Goal: Transaction & Acquisition: Purchase product/service

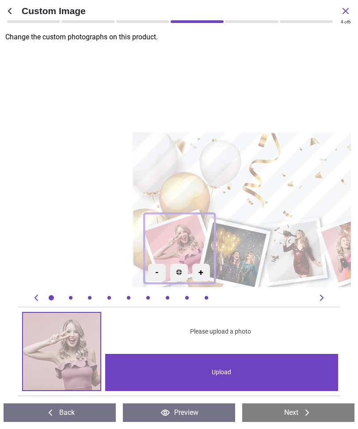
scroll to position [247, 0]
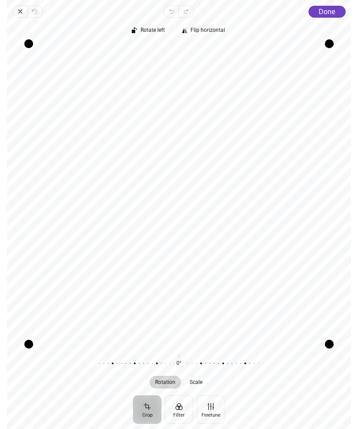
click at [326, 19] on div "Rotate left Flip horizontal Recenter Rotation Scale 0° Reset" at bounding box center [179, 207] width 344 height 378
click at [324, 15] on span "Done" at bounding box center [327, 12] width 16 height 8
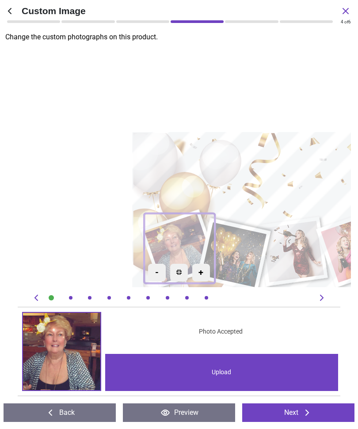
click at [225, 373] on div "Upload" at bounding box center [221, 372] width 233 height 37
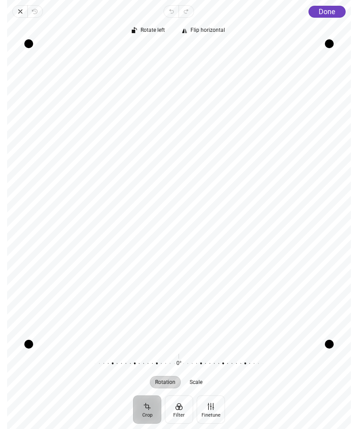
click at [331, 16] on button "Done" at bounding box center [326, 12] width 37 height 12
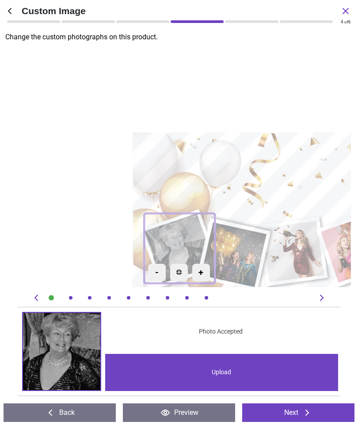
click at [323, 298] on icon at bounding box center [322, 298] width 4 height 6
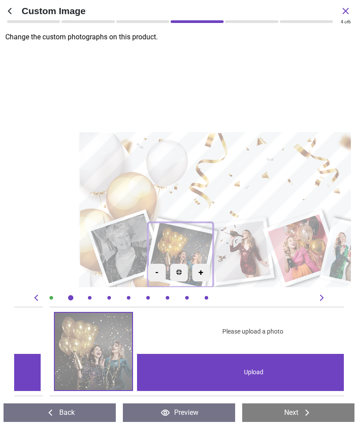
scroll to position [0, 329]
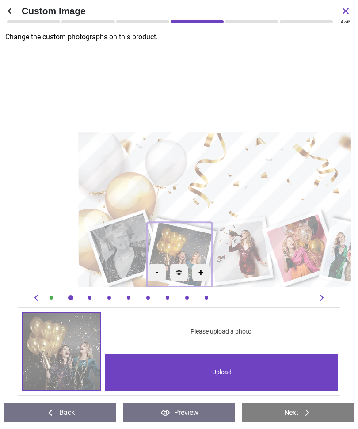
click at [244, 368] on div "Upload" at bounding box center [221, 372] width 233 height 37
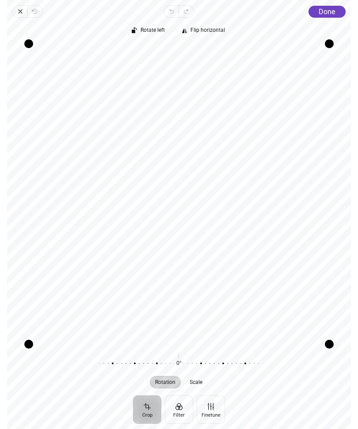
click at [337, 15] on button "Done" at bounding box center [326, 12] width 37 height 12
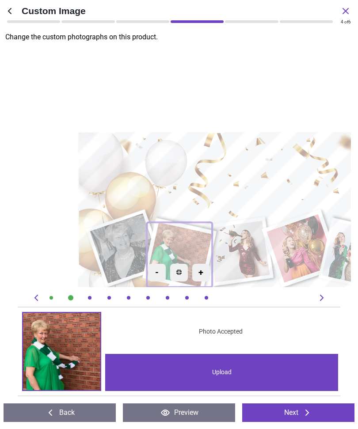
click at [253, 259] on image at bounding box center [238, 251] width 62 height 61
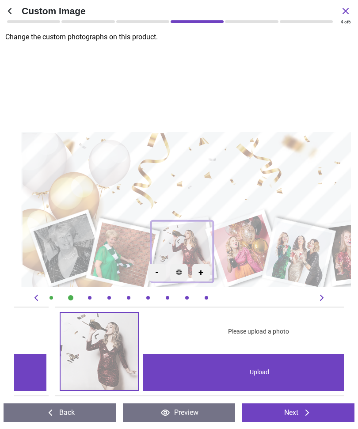
scroll to position [0, 659]
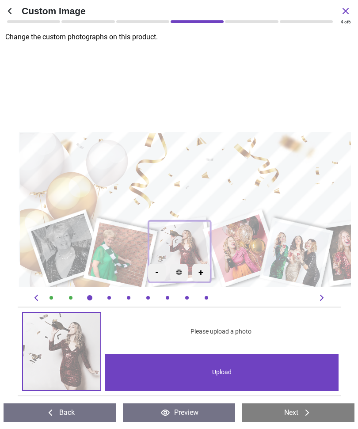
click at [236, 370] on div "Upload" at bounding box center [221, 372] width 233 height 37
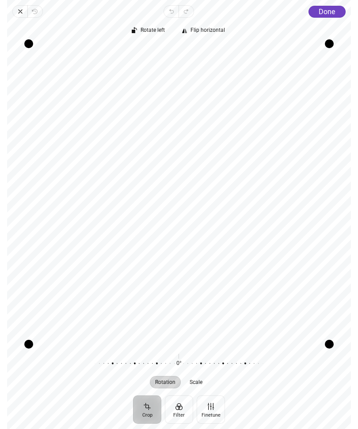
click at [328, 17] on button "Done" at bounding box center [326, 12] width 37 height 12
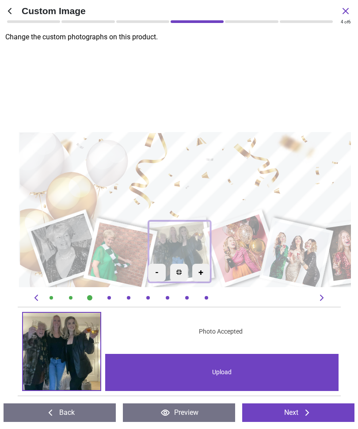
click at [246, 256] on image at bounding box center [241, 248] width 69 height 68
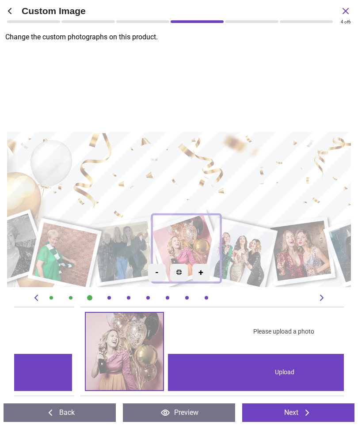
scroll to position [0, 988]
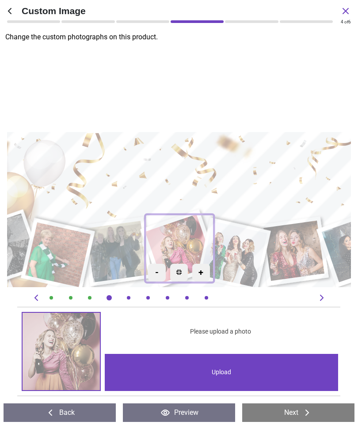
click at [265, 369] on div "Upload" at bounding box center [221, 372] width 233 height 37
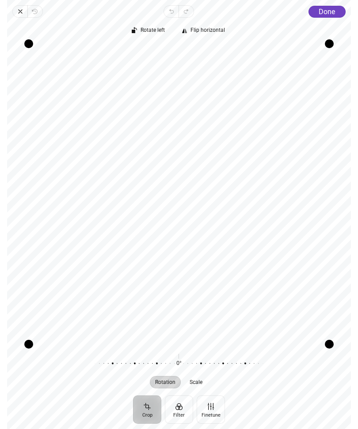
click at [329, 16] on button "Done" at bounding box center [326, 12] width 37 height 12
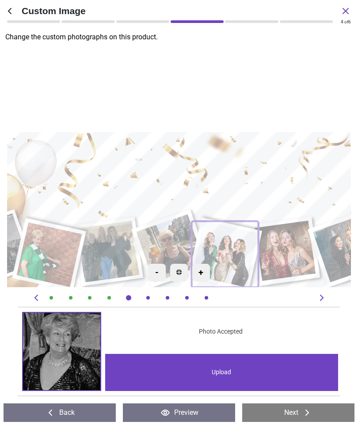
scroll to position [0, 1317]
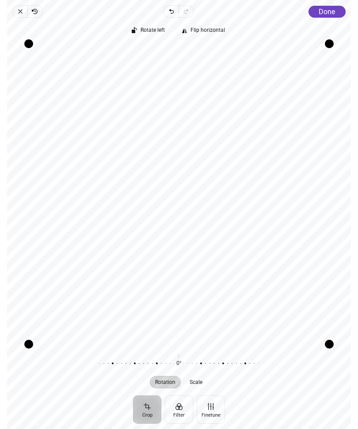
click at [331, 15] on span "Done" at bounding box center [327, 12] width 16 height 8
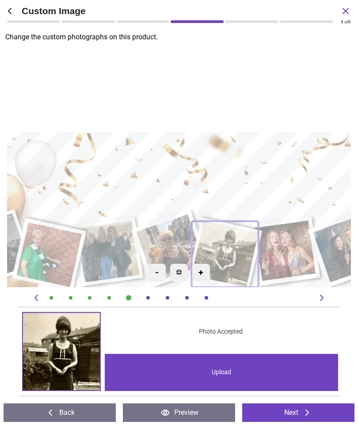
click at [233, 373] on div "Upload" at bounding box center [221, 372] width 233 height 37
click at [293, 263] on image at bounding box center [284, 251] width 61 height 61
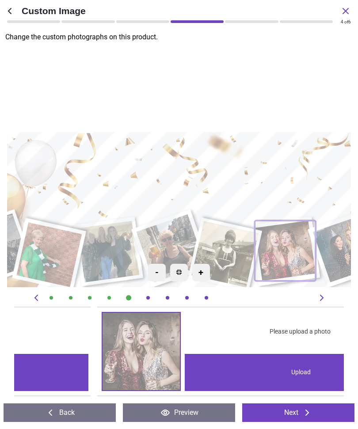
scroll to position [0, 1647]
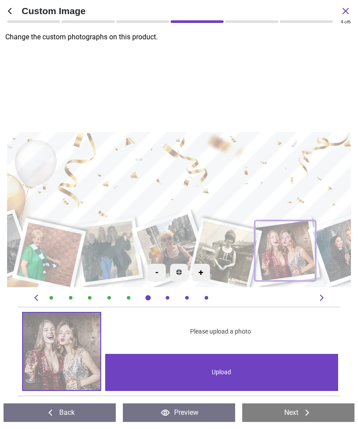
click at [241, 372] on div "Upload" at bounding box center [221, 372] width 233 height 37
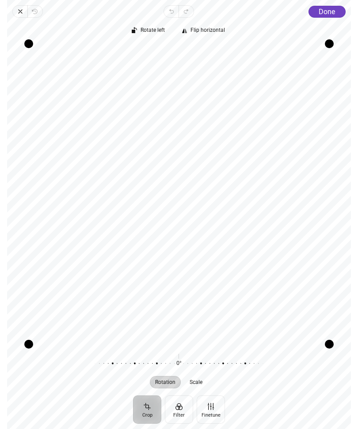
click at [334, 13] on span "Done" at bounding box center [327, 12] width 16 height 8
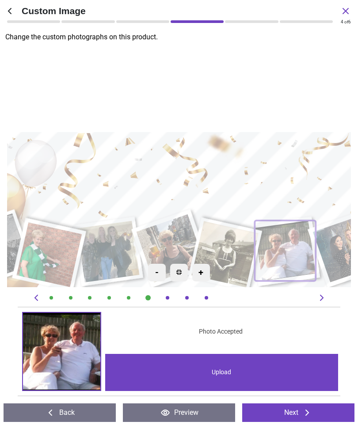
click at [342, 272] on image at bounding box center [346, 249] width 68 height 68
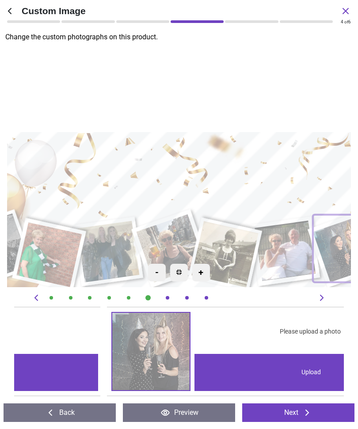
scroll to position [0, 1976]
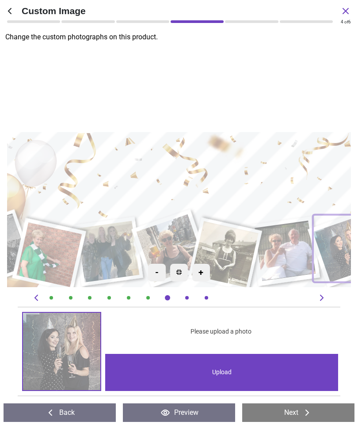
click at [263, 373] on div "Upload" at bounding box center [221, 372] width 233 height 37
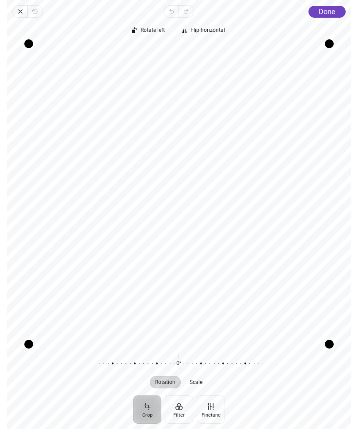
click at [331, 15] on span "Done" at bounding box center [327, 12] width 16 height 8
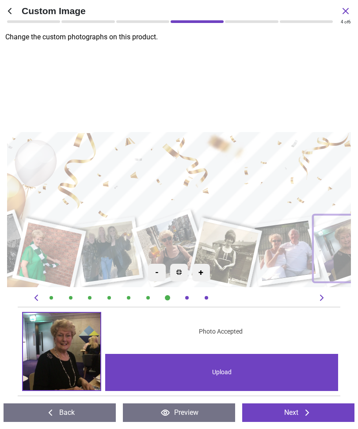
click at [324, 300] on icon at bounding box center [321, 298] width 11 height 11
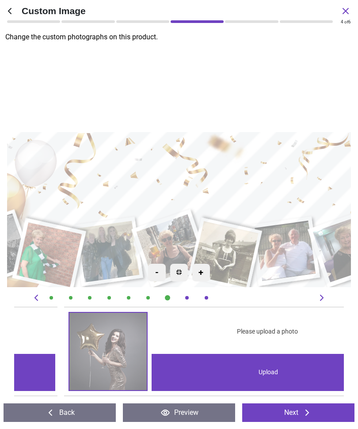
scroll to position [0, 2306]
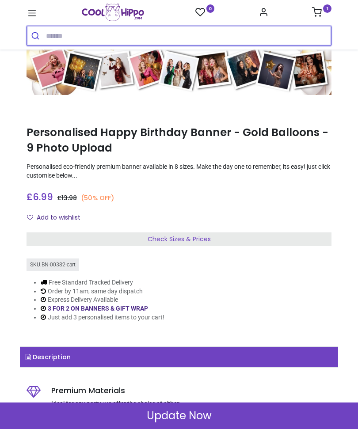
scroll to position [82, 0]
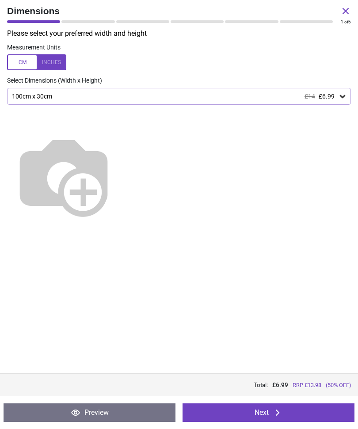
click at [264, 416] on button "Next" at bounding box center [269, 413] width 172 height 19
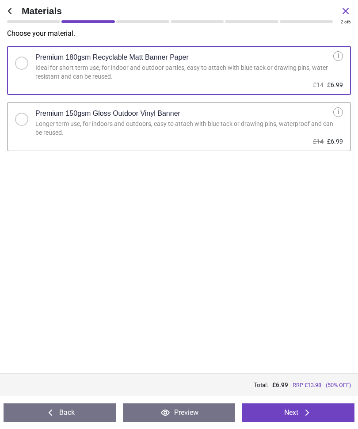
click at [297, 413] on button "Next" at bounding box center [298, 413] width 112 height 19
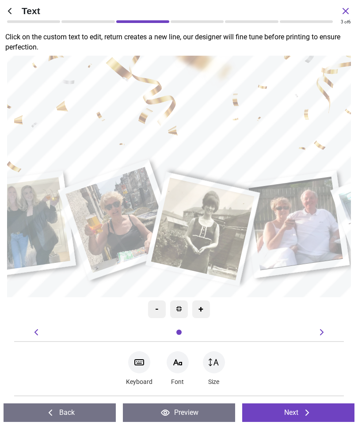
click at [345, 15] on icon at bounding box center [345, 11] width 11 height 11
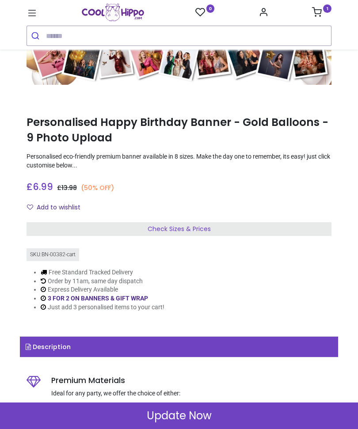
click at [327, 16] on link "1" at bounding box center [321, 13] width 19 height 7
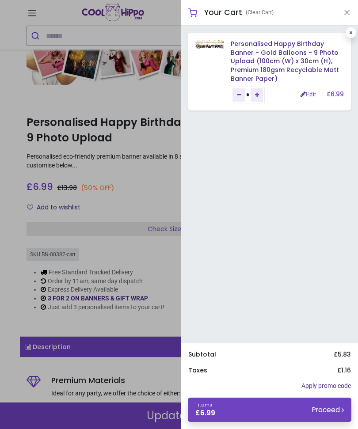
click at [9, 107] on div at bounding box center [179, 214] width 358 height 429
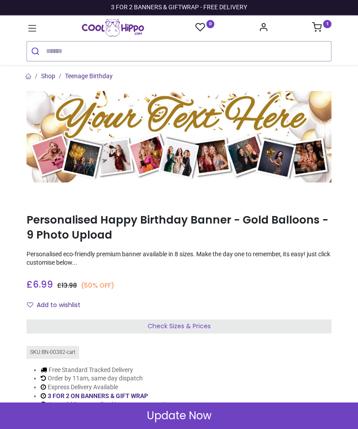
scroll to position [0, 0]
click at [207, 421] on span "Update Now" at bounding box center [179, 415] width 65 height 15
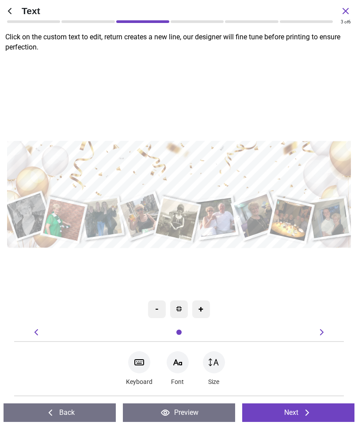
click at [291, 411] on button "Next" at bounding box center [298, 413] width 112 height 19
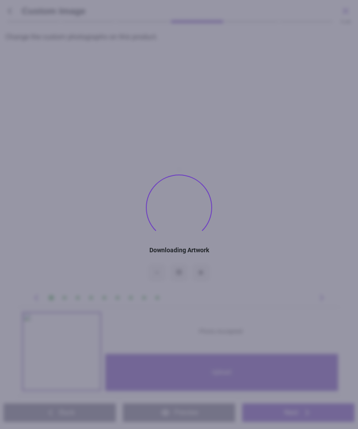
type textarea "**********"
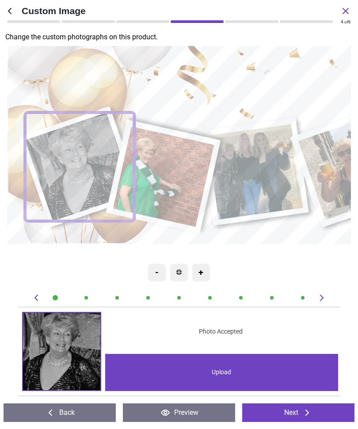
click at [223, 377] on div "Upload" at bounding box center [221, 372] width 233 height 37
click at [350, 9] on icon at bounding box center [345, 11] width 11 height 11
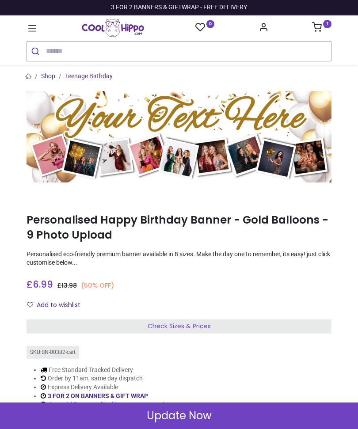
click at [328, 28] on sup "1" at bounding box center [327, 24] width 8 height 8
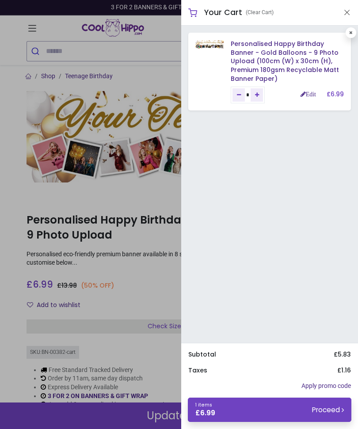
click at [317, 410] on small "Proceed" at bounding box center [328, 409] width 32 height 9
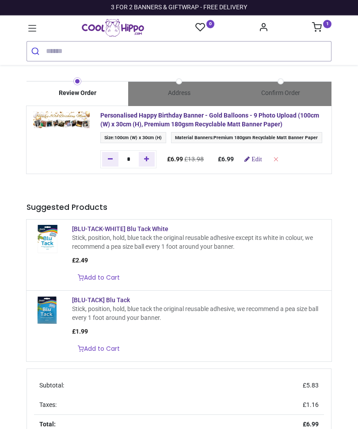
click at [33, 30] on icon at bounding box center [32, 28] width 11 height 11
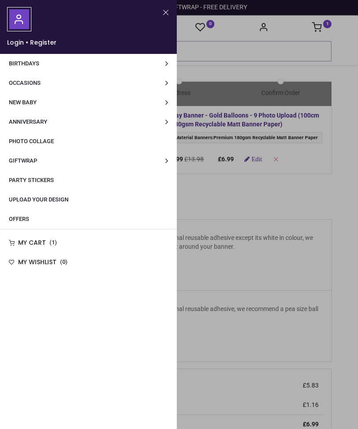
click at [31, 145] on link "Photo Collage" at bounding box center [88, 141] width 177 height 19
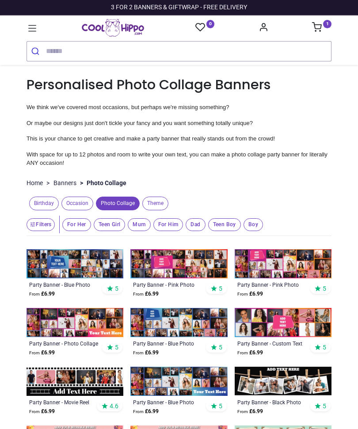
click at [31, 32] on icon at bounding box center [32, 28] width 11 height 11
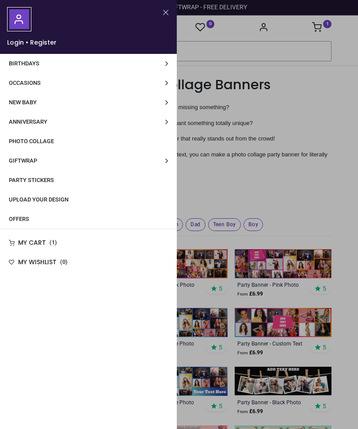
click at [324, 183] on div at bounding box center [179, 214] width 358 height 429
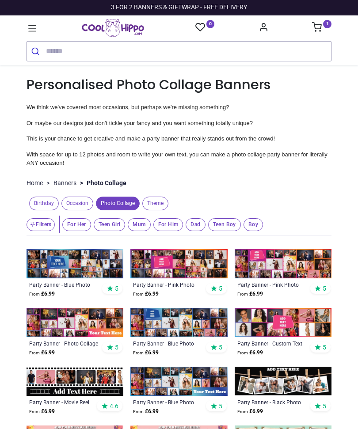
click at [297, 380] on img at bounding box center [283, 381] width 97 height 29
click at [324, 26] on sup "1" at bounding box center [327, 24] width 8 height 8
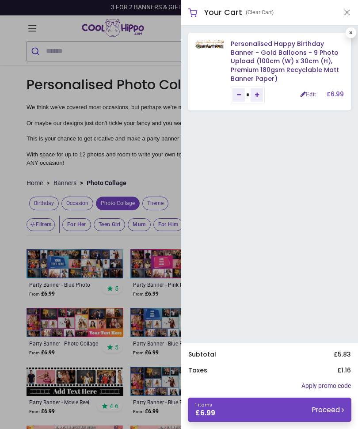
click at [1, 279] on div at bounding box center [179, 214] width 358 height 429
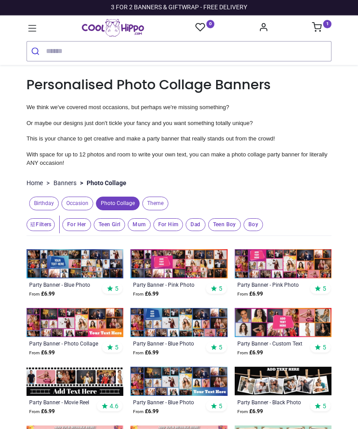
click at [42, 205] on span "Birthday" at bounding box center [44, 204] width 30 height 14
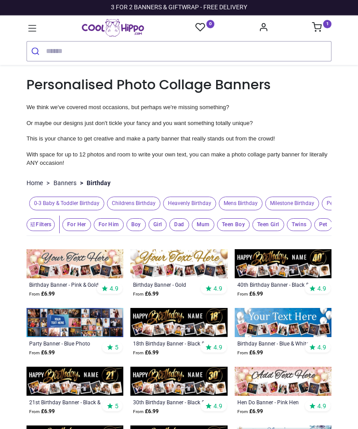
click at [61, 278] on img at bounding box center [75, 263] width 97 height 29
click at [75, 231] on span "For Her" at bounding box center [76, 224] width 29 height 13
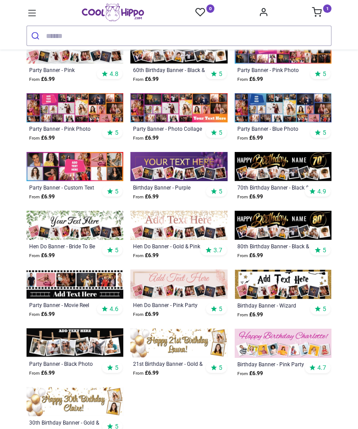
scroll to position [377, 0]
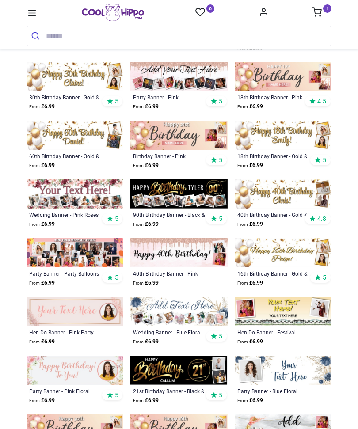
scroll to position [701, 0]
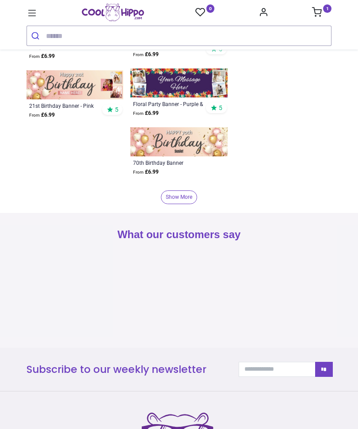
scroll to position [1547, 0]
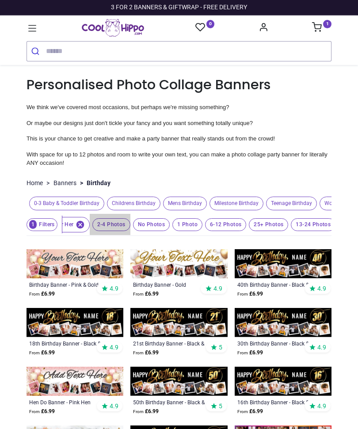
click at [109, 231] on span "2-4 Photos" at bounding box center [111, 224] width 38 height 13
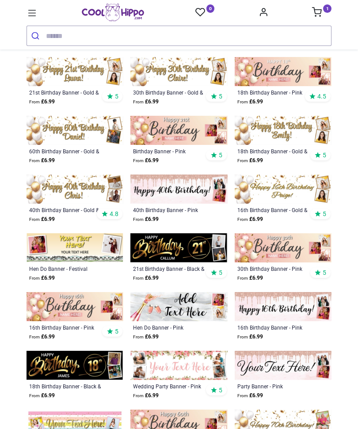
scroll to position [178, 0]
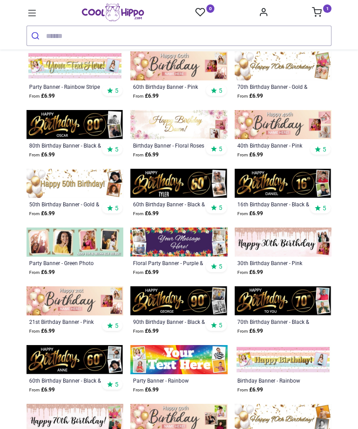
scroll to position [536, 0]
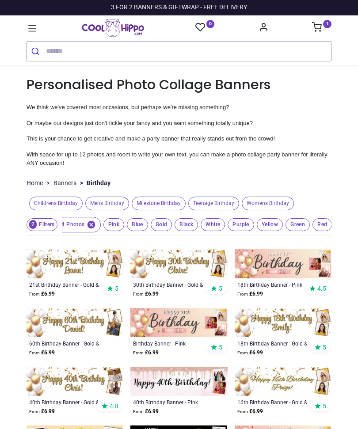
scroll to position [-14, 0]
click at [165, 206] on div "Childrens Birthday Mens Birthday Milestone Birthday Teenage Birthday Womens Bir…" at bounding box center [179, 203] width 305 height 21
click at [162, 206] on div "Childrens Birthday Mens Birthday Milestone Birthday Teenage Birthday Womens Bir…" at bounding box center [179, 203] width 305 height 21
click at [90, 210] on button "Mens Birthday" at bounding box center [106, 204] width 46 height 14
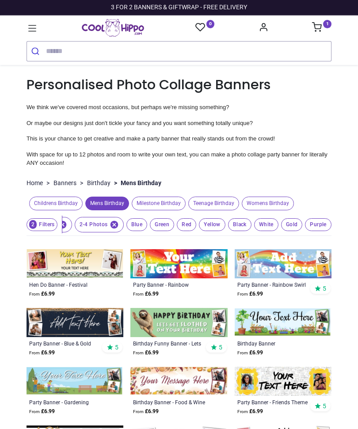
scroll to position [0, 56]
click at [281, 204] on section "Home > Banners > Birthday > Mens Birthday Childrens Birthday Mens Birthday Mile…" at bounding box center [179, 334] width 305 height 319
click at [322, 15] on div "3 FOR 2 BANNERS & GIFTWRAP - FREE DELIVERY" at bounding box center [179, 7] width 318 height 15
click at [331, 15] on div "3 FOR 2 BANNERS & GIFTWRAP - FREE DELIVERY" at bounding box center [179, 7] width 318 height 15
click at [320, 15] on div "3 FOR 2 BANNERS & GIFTWRAP - FREE DELIVERY" at bounding box center [179, 7] width 318 height 15
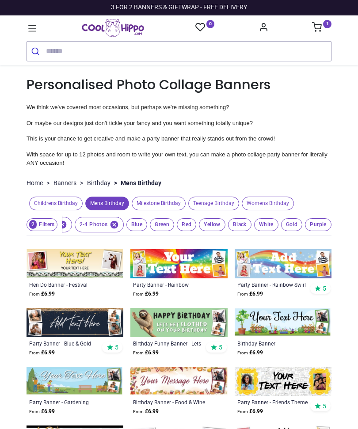
scroll to position [0, 0]
click at [29, 34] on icon at bounding box center [32, 28] width 11 height 11
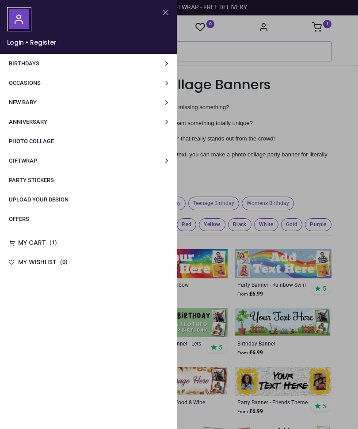
click at [21, 65] on span "Birthdays" at bounding box center [24, 63] width 30 height 7
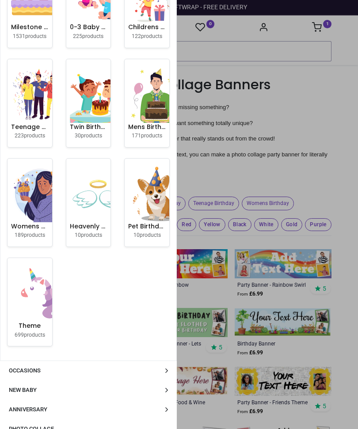
click at [331, 128] on div at bounding box center [179, 214] width 358 height 429
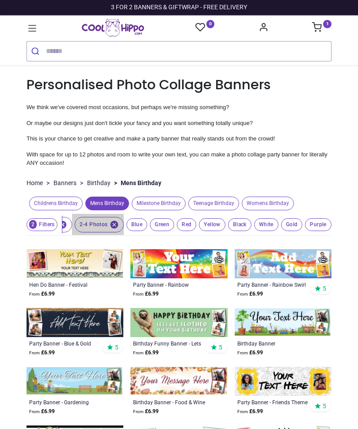
click at [93, 224] on span "2-4 Photos" at bounding box center [99, 224] width 49 height 15
click at [66, 221] on icon "button" at bounding box center [63, 225] width 8 height 8
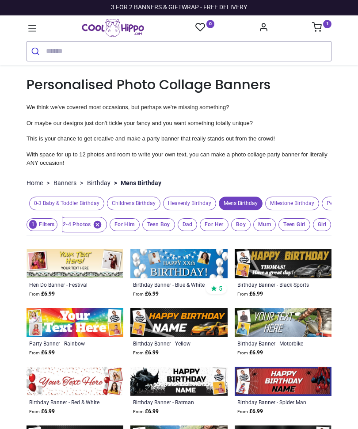
scroll to position [0, 7]
click at [189, 231] on span "Dad" at bounding box center [187, 224] width 19 height 13
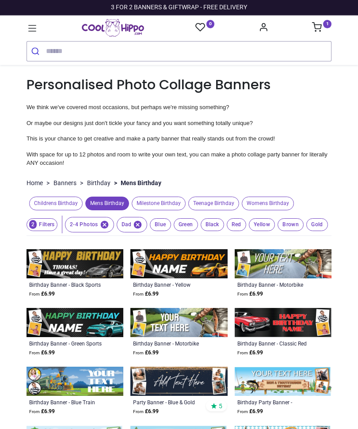
click at [290, 205] on span "Womens Birthday" at bounding box center [268, 204] width 52 height 14
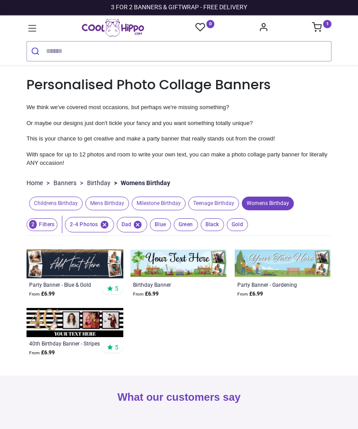
click at [107, 225] on icon "button" at bounding box center [104, 224] width 9 height 9
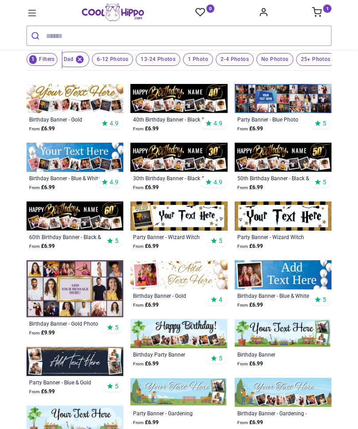
scroll to position [151, 0]
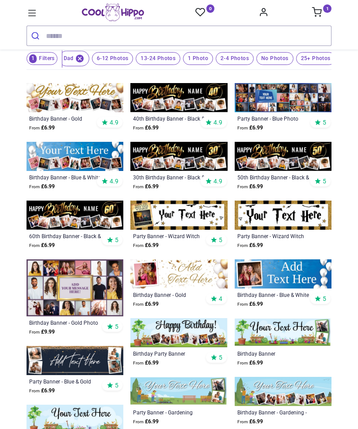
click at [71, 293] on img at bounding box center [75, 287] width 97 height 57
click at [324, 14] on link "1" at bounding box center [321, 13] width 19 height 7
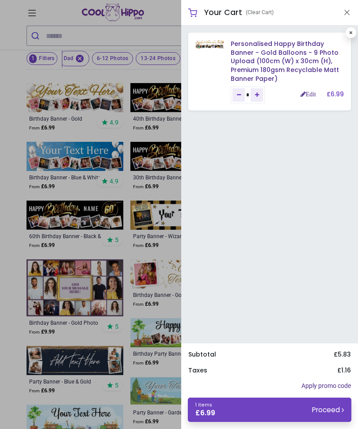
click at [259, 54] on link "Personalised Happy Birthday Banner - Gold Balloons - 9 Photo Upload (100cm (W) …" at bounding box center [285, 60] width 108 height 43
click at [344, 15] on button "Close" at bounding box center [347, 12] width 8 height 11
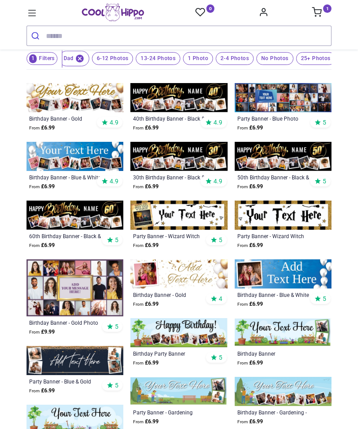
click at [88, 291] on img at bounding box center [75, 287] width 97 height 57
click at [322, 14] on link "1" at bounding box center [321, 13] width 19 height 7
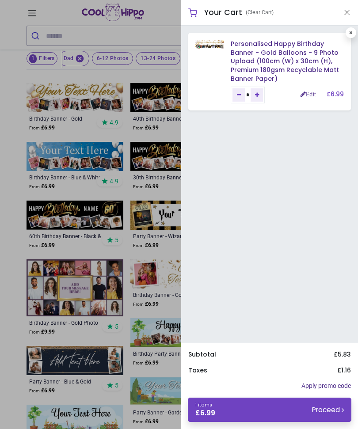
click at [301, 409] on link "1 items £ 6.99 Proceed" at bounding box center [270, 410] width 164 height 24
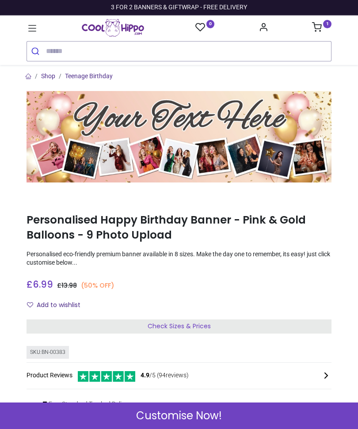
click at [208, 418] on span "Customise Now!" at bounding box center [179, 415] width 86 height 15
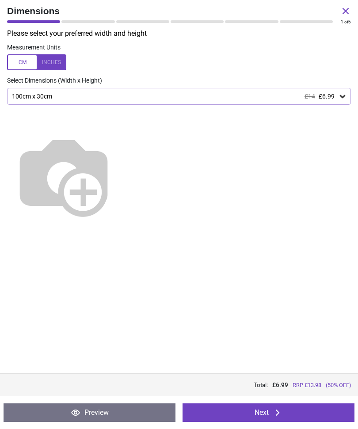
click at [270, 414] on button "Next" at bounding box center [269, 413] width 172 height 19
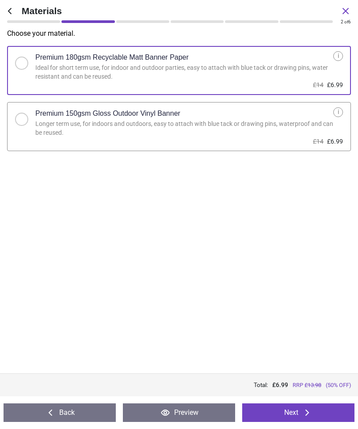
click at [287, 411] on button "Next" at bounding box center [298, 413] width 112 height 19
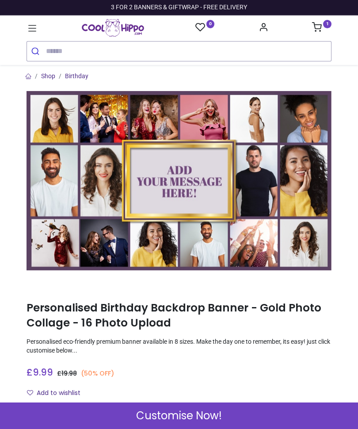
click at [192, 412] on span "Customise Now!" at bounding box center [179, 415] width 86 height 15
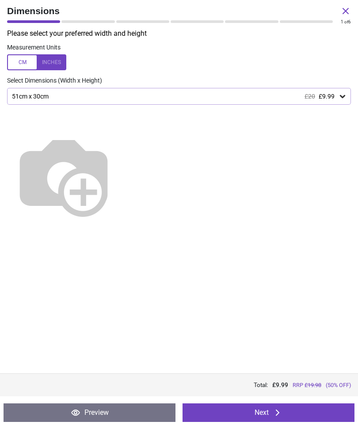
click at [120, 140] on img at bounding box center [63, 175] width 113 height 113
click at [120, 138] on img at bounding box center [63, 175] width 113 height 113
click at [342, 100] on div "51cm x 30cm £20 £9.99" at bounding box center [179, 96] width 344 height 17
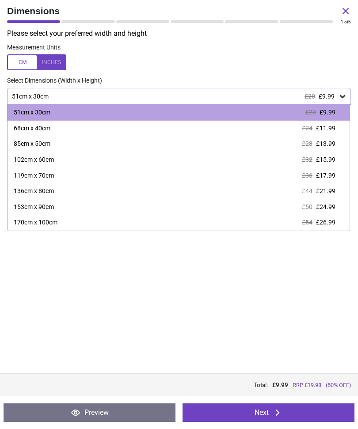
click at [331, 132] on div "68cm x 40cm £24 £11.99" at bounding box center [179, 129] width 342 height 16
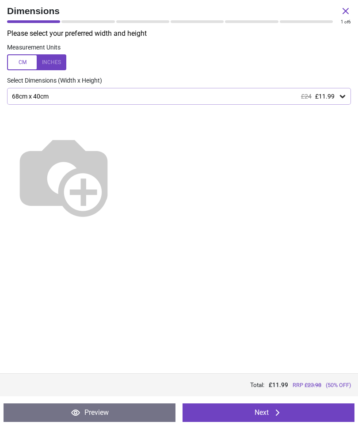
click at [285, 417] on button "Next" at bounding box center [269, 413] width 172 height 19
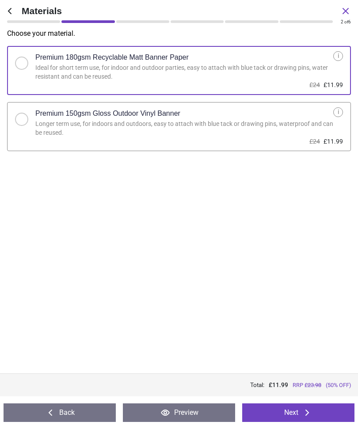
click at [295, 413] on button "Next" at bounding box center [298, 413] width 112 height 19
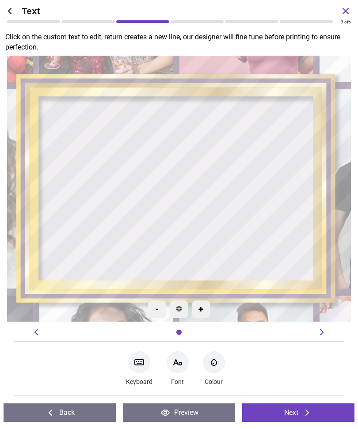
click at [206, 159] on div at bounding box center [179, 189] width 248 height 170
click at [141, 366] on icon at bounding box center [139, 362] width 11 height 11
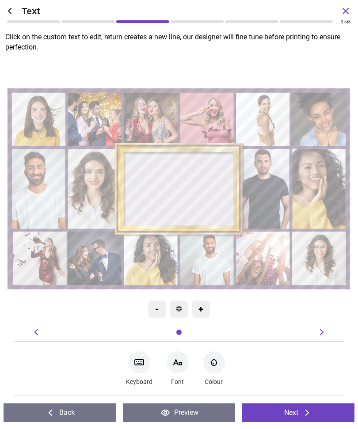
type textarea "**********"
click at [179, 369] on div at bounding box center [178, 362] width 22 height 22
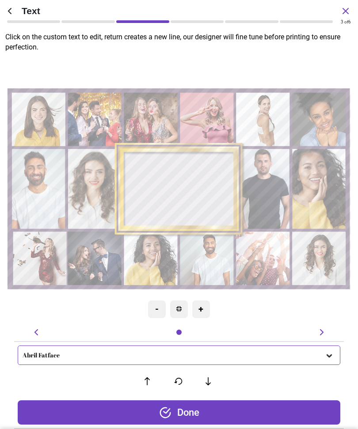
click at [327, 361] on div "Abril Fatface" at bounding box center [179, 355] width 322 height 19
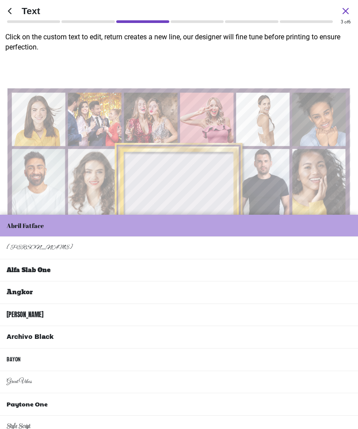
click at [42, 371] on li "Great Vibes" at bounding box center [179, 382] width 358 height 23
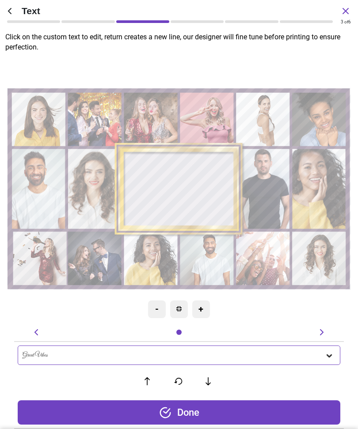
scroll to position [1, 0]
click at [331, 360] on div "Great Vibes" at bounding box center [179, 355] width 322 height 19
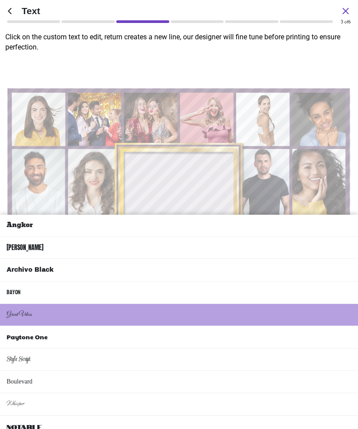
scroll to position [72, 0]
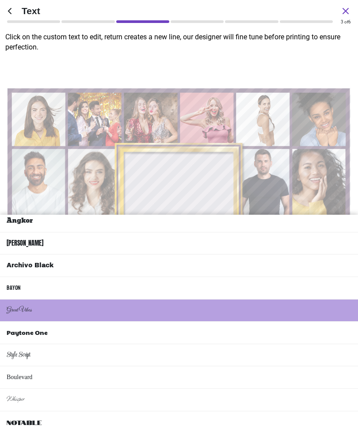
click at [46, 366] on li "Boulevard" at bounding box center [179, 377] width 358 height 23
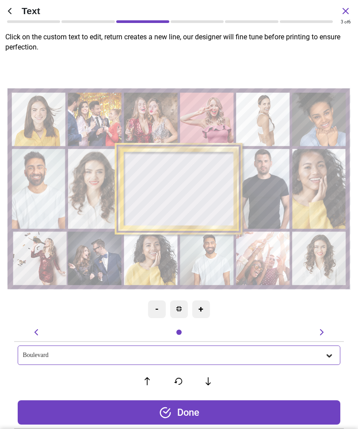
scroll to position [1, 0]
click at [332, 358] on icon at bounding box center [329, 355] width 9 height 9
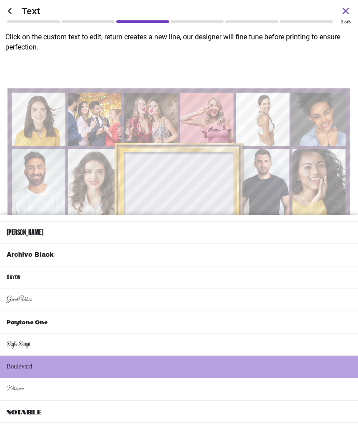
scroll to position [80, 0]
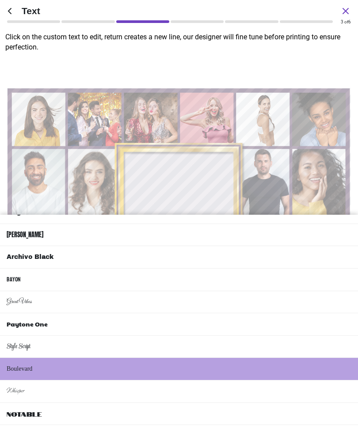
click at [66, 336] on li "Style Script" at bounding box center [179, 347] width 358 height 23
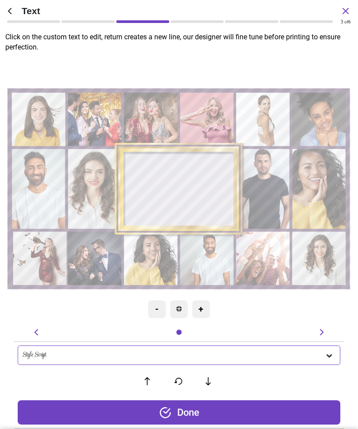
click at [335, 357] on div at bounding box center [330, 355] width 11 height 10
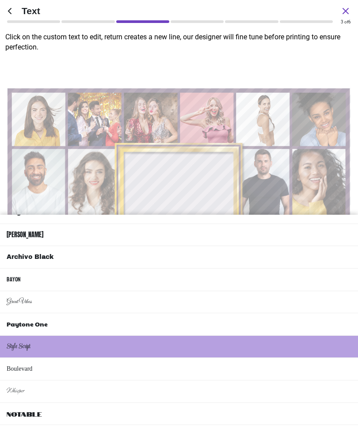
click at [38, 291] on li "Great Vibes" at bounding box center [179, 302] width 358 height 23
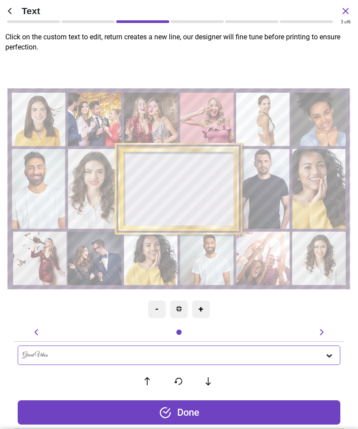
scroll to position [0, 0]
click at [331, 358] on icon at bounding box center [329, 355] width 9 height 9
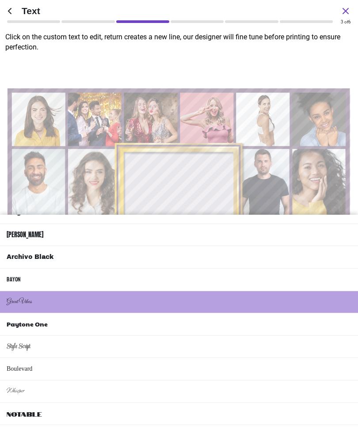
click at [39, 336] on li "Style Script" at bounding box center [179, 347] width 358 height 23
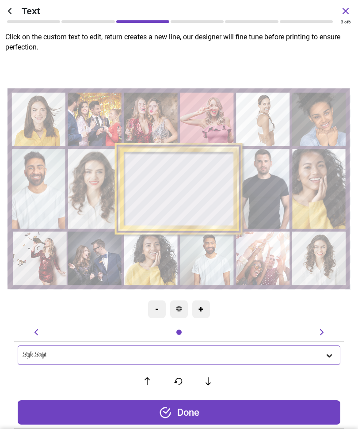
click at [327, 310] on div "**********" at bounding box center [179, 189] width 344 height 267
click at [193, 415] on div "Done" at bounding box center [179, 412] width 322 height 24
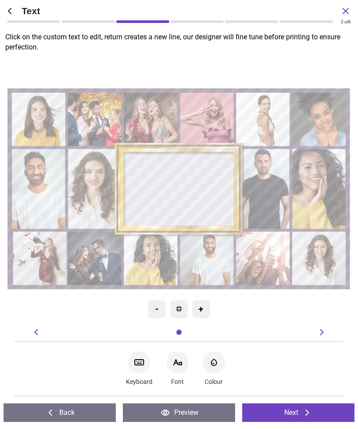
click at [219, 366] on icon "Font-Color" at bounding box center [214, 362] width 11 height 11
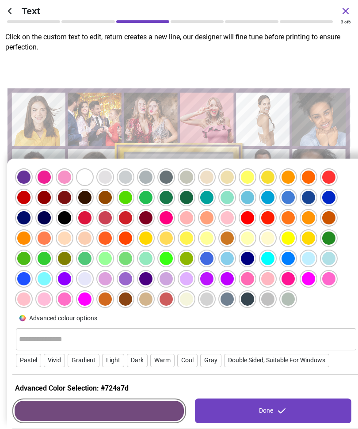
click at [69, 179] on div at bounding box center [64, 177] width 13 height 13
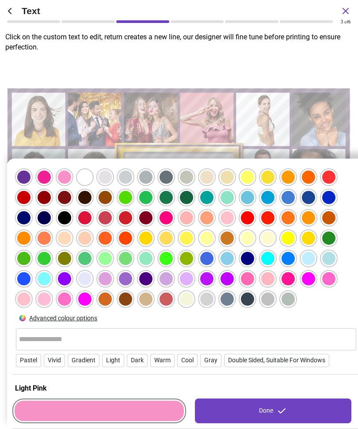
click at [265, 413] on div "Done" at bounding box center [273, 411] width 156 height 25
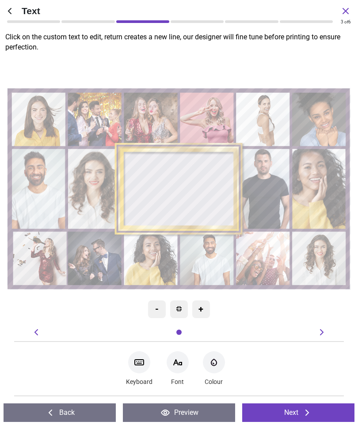
click at [307, 411] on icon at bounding box center [307, 413] width 4 height 6
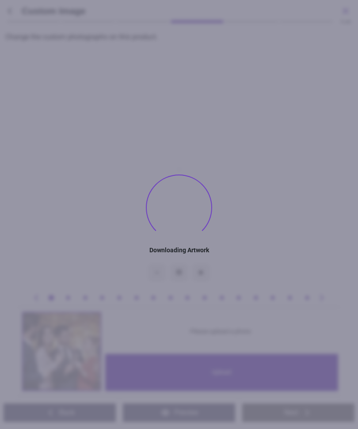
type textarea "**********"
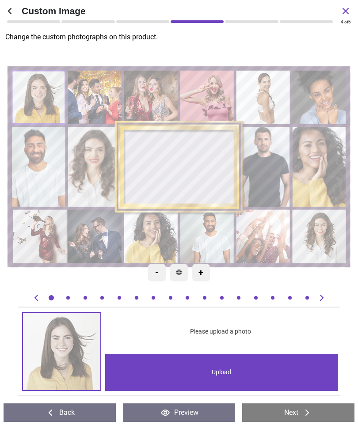
click at [278, 375] on div "Upload" at bounding box center [221, 372] width 233 height 37
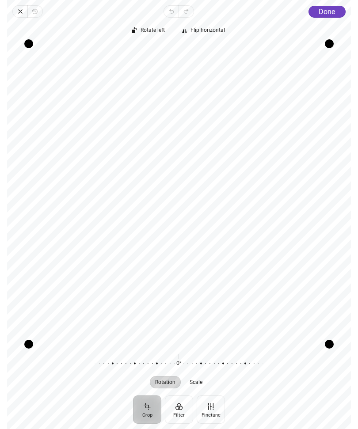
click at [330, 15] on span "Done" at bounding box center [327, 12] width 16 height 8
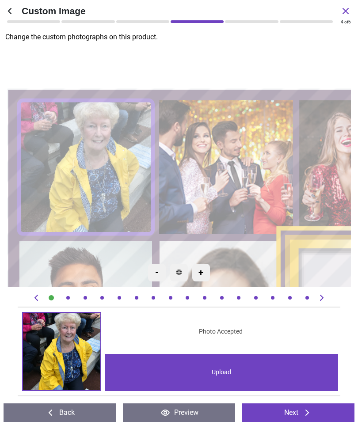
click at [72, 295] on div at bounding box center [68, 297] width 9 height 9
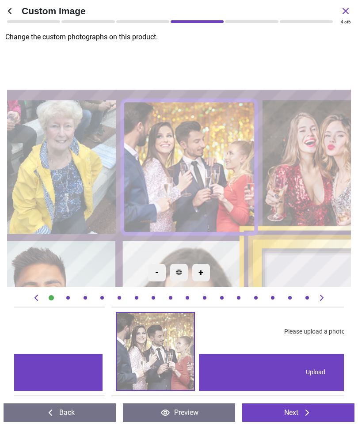
scroll to position [0, 329]
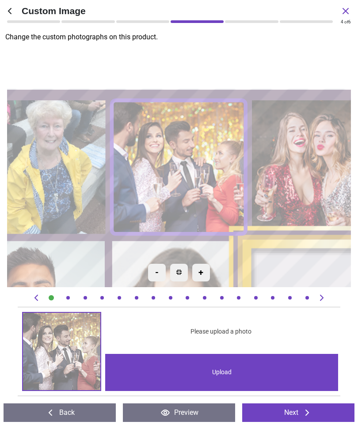
click at [257, 372] on div "Upload" at bounding box center [221, 372] width 233 height 37
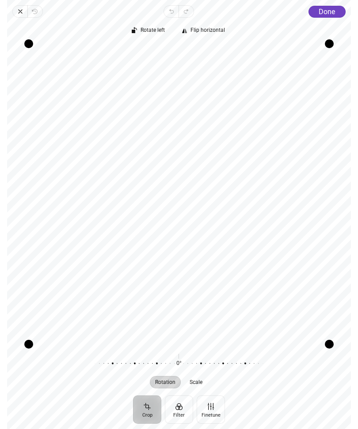
click at [327, 14] on span "Done" at bounding box center [327, 12] width 16 height 8
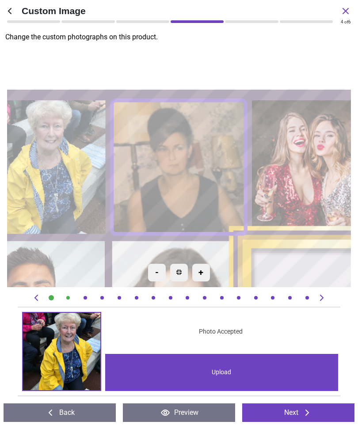
scroll to position [0, 329]
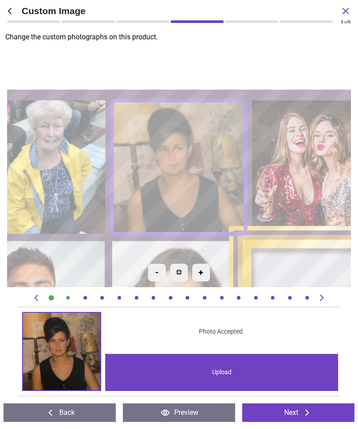
click at [304, 414] on icon at bounding box center [307, 412] width 11 height 11
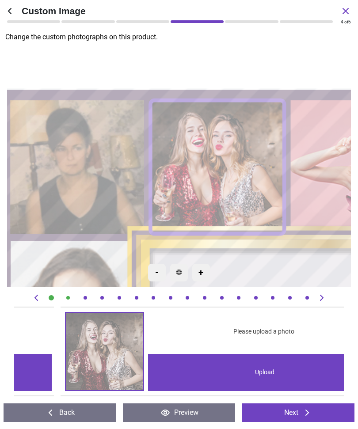
scroll to position [0, 659]
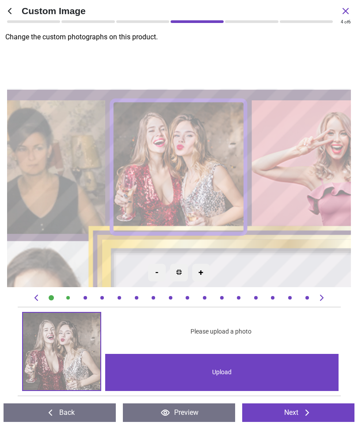
click at [285, 373] on div "Upload" at bounding box center [221, 372] width 233 height 37
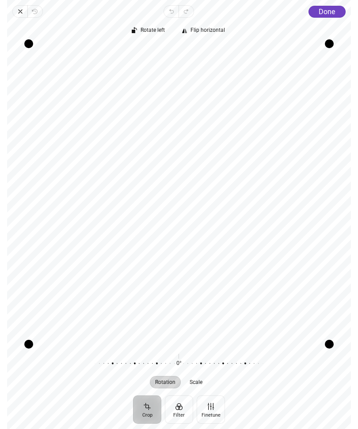
click at [334, 14] on span "Done" at bounding box center [327, 12] width 16 height 8
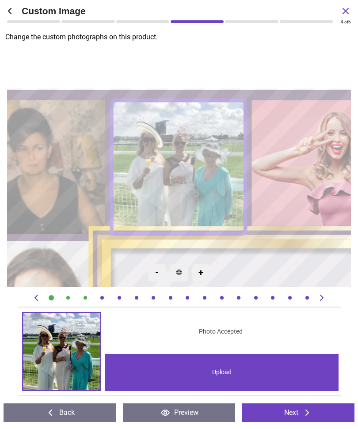
click at [289, 375] on div "Upload" at bounding box center [221, 372] width 233 height 37
click at [300, 415] on button "Next" at bounding box center [298, 413] width 112 height 19
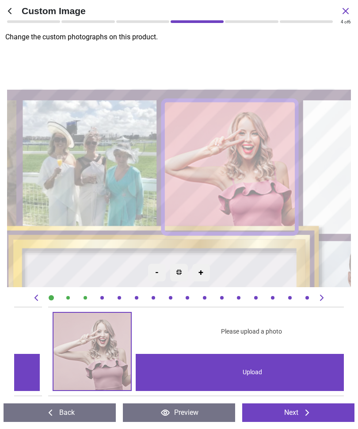
scroll to position [0, 988]
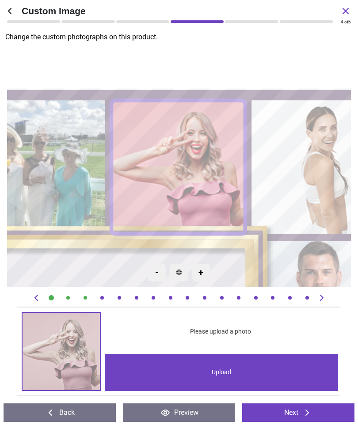
click at [273, 378] on div "Upload" at bounding box center [221, 372] width 233 height 37
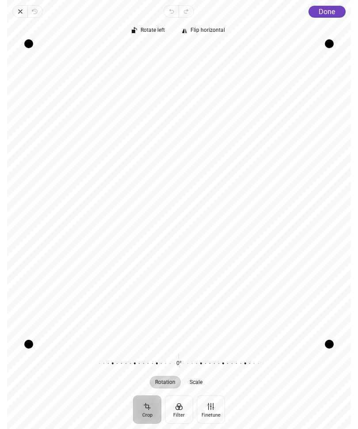
click at [333, 13] on span "Done" at bounding box center [327, 12] width 16 height 8
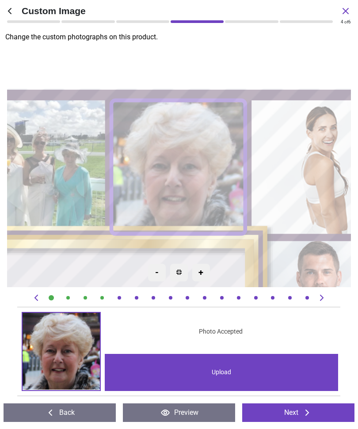
click at [316, 416] on button "Next" at bounding box center [298, 413] width 112 height 19
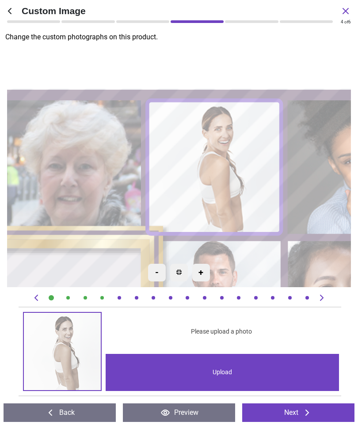
scroll to position [0, 1317]
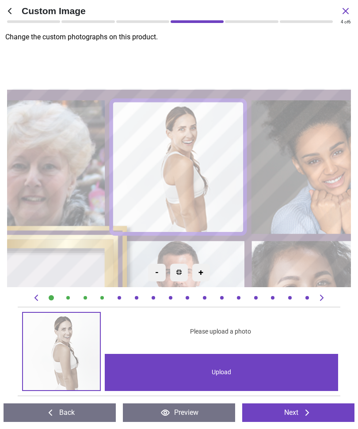
click at [275, 371] on div "Upload" at bounding box center [221, 372] width 233 height 37
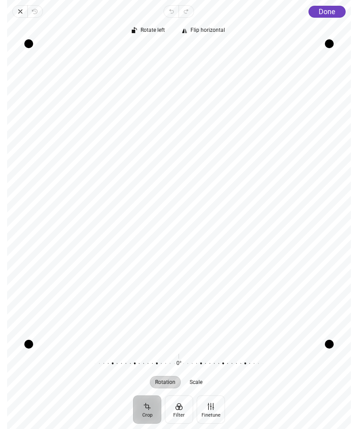
click at [332, 14] on span "Done" at bounding box center [327, 12] width 16 height 8
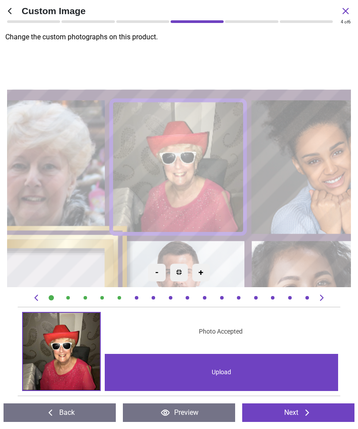
click at [302, 411] on icon at bounding box center [307, 412] width 11 height 11
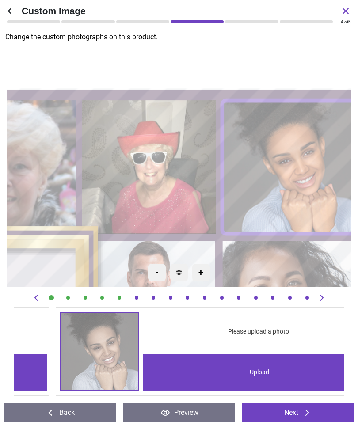
scroll to position [0, 1647]
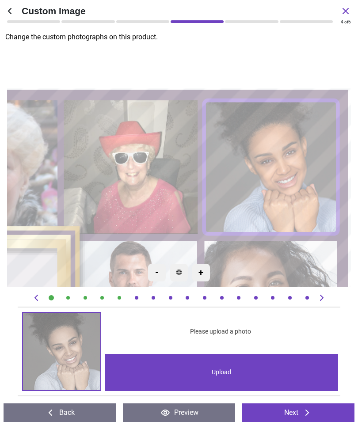
click at [306, 373] on div "Upload" at bounding box center [221, 372] width 233 height 37
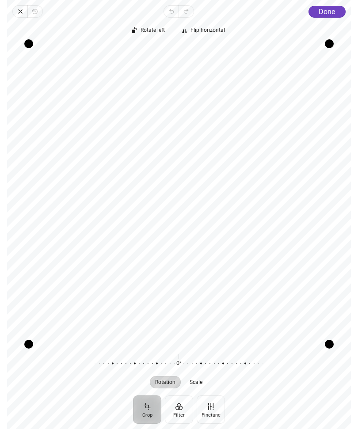
click at [326, 15] on span "Done" at bounding box center [327, 12] width 16 height 8
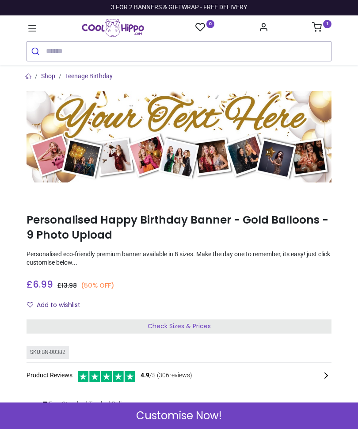
click at [327, 30] on link "1" at bounding box center [321, 28] width 19 height 7
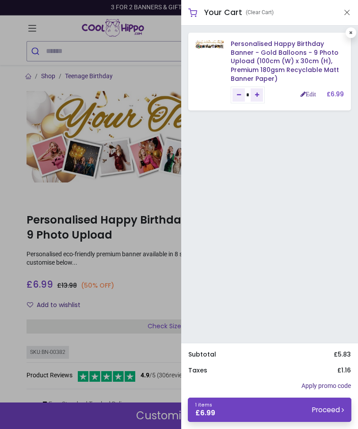
click at [162, 86] on div at bounding box center [179, 214] width 358 height 429
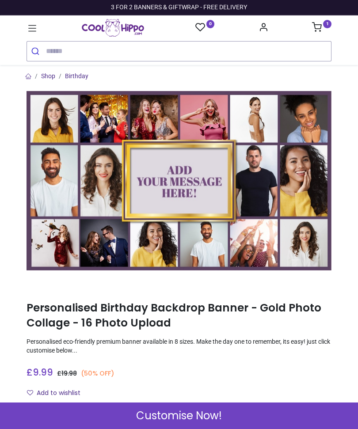
click at [191, 420] on span "Customise Now!" at bounding box center [179, 415] width 86 height 15
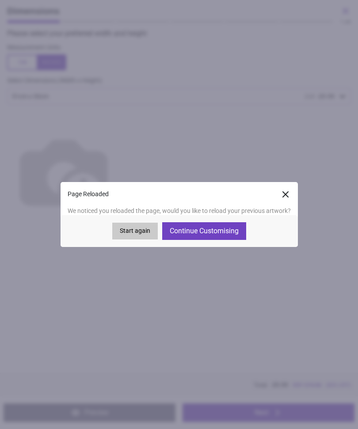
click at [230, 236] on button "Continue Customising" at bounding box center [204, 231] width 84 height 18
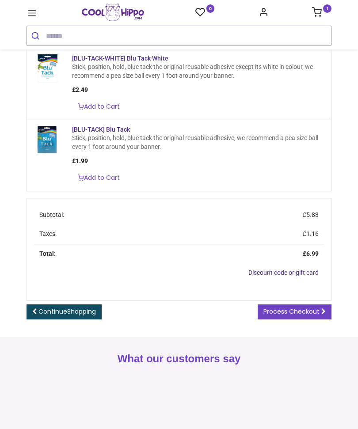
scroll to position [163, 0]
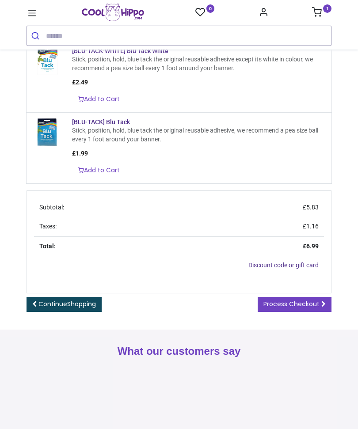
click at [325, 307] on span at bounding box center [323, 304] width 4 height 6
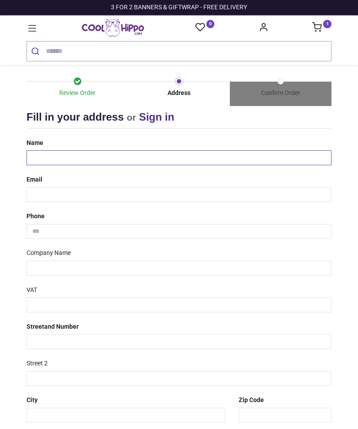
click at [74, 157] on input "text" at bounding box center [179, 157] width 305 height 15
type input "**********"
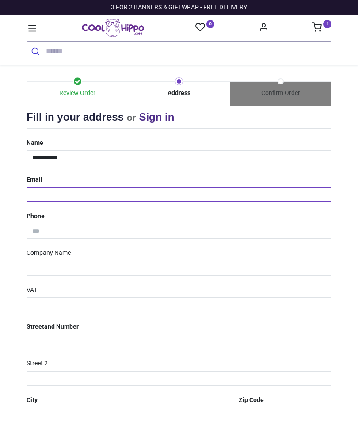
click at [98, 197] on input "email" at bounding box center [179, 194] width 305 height 15
type input "**********"
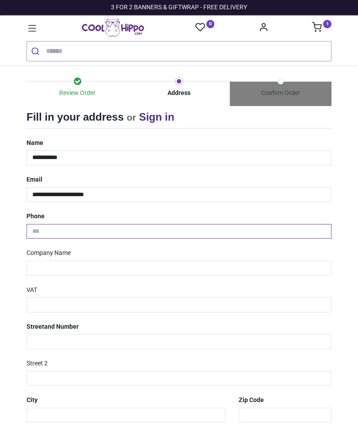
click at [136, 234] on input "tel" at bounding box center [179, 231] width 305 height 15
type input "**********"
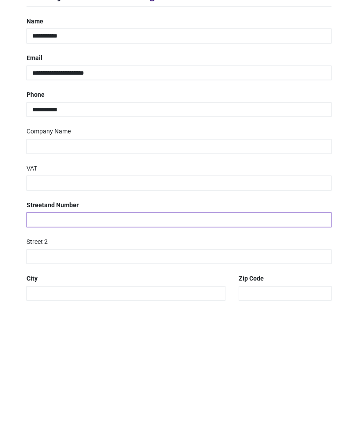
click at [101, 334] on input "text" at bounding box center [179, 341] width 305 height 15
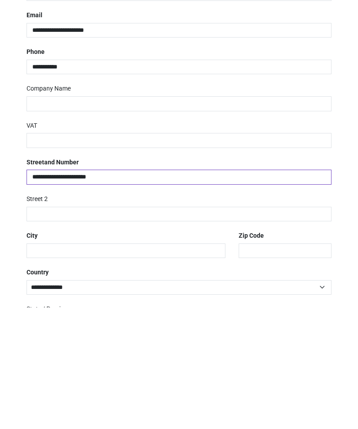
scroll to position [44, 0]
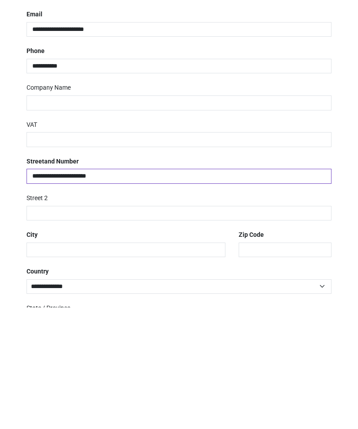
type input "**********"
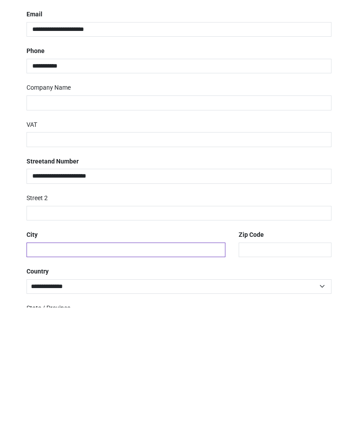
click at [104, 364] on input "text" at bounding box center [126, 371] width 199 height 15
type input "*******"
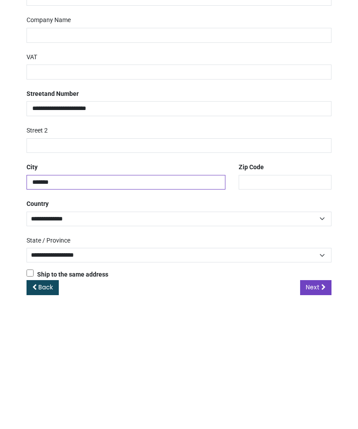
scroll to position [111, 0]
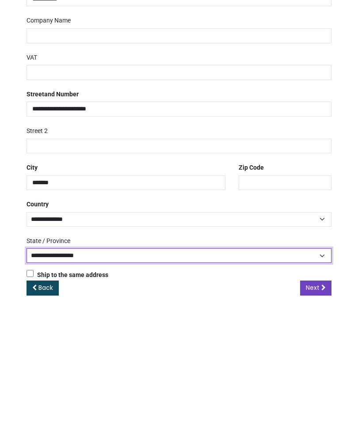
click at [321, 370] on select "**********" at bounding box center [179, 377] width 305 height 15
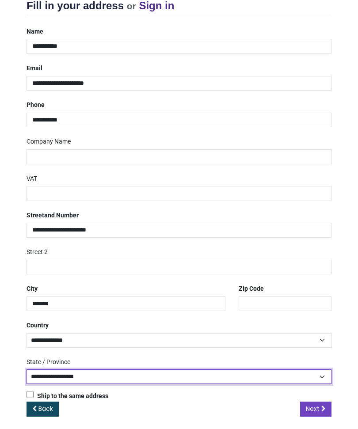
select select "***"
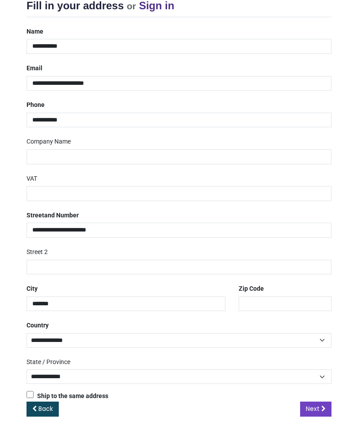
click at [319, 407] on span "Next" at bounding box center [313, 409] width 14 height 9
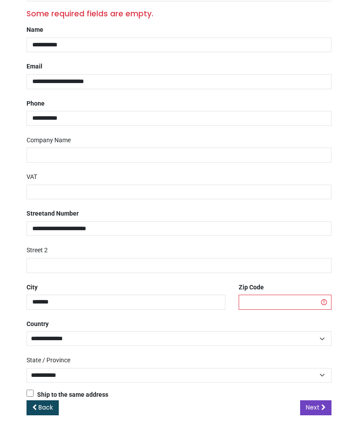
scroll to position [126, 0]
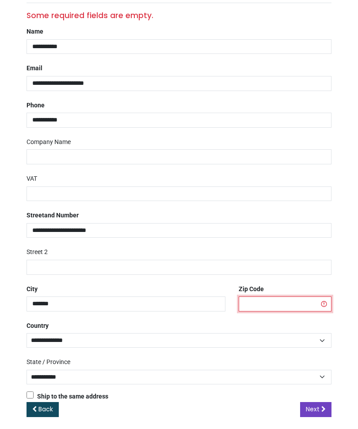
click at [265, 301] on input "text" at bounding box center [285, 304] width 93 height 15
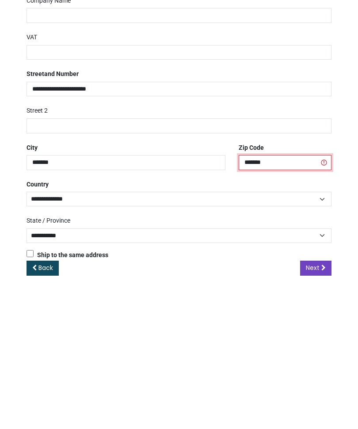
type input "*******"
click at [321, 402] on link "Next" at bounding box center [315, 409] width 31 height 15
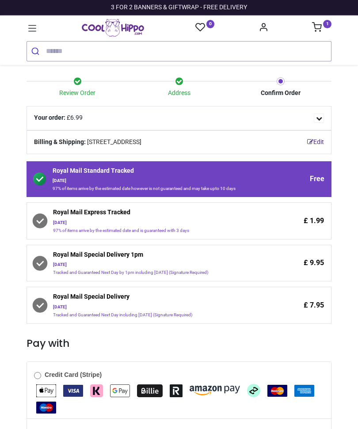
click at [324, 26] on sup "1" at bounding box center [327, 24] width 8 height 8
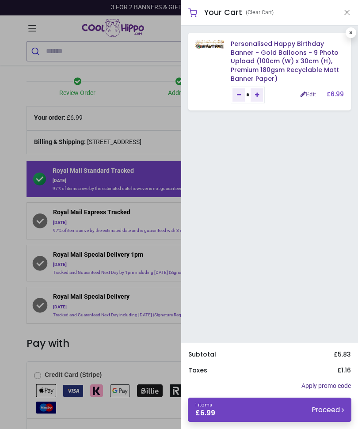
click at [324, 410] on small "Proceed" at bounding box center [328, 409] width 32 height 9
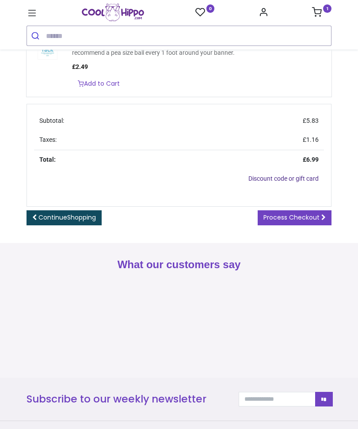
scroll to position [254, 0]
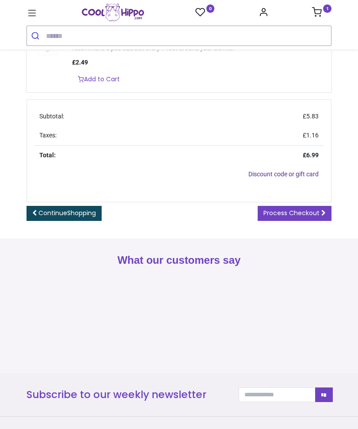
click at [310, 221] on link "Process Checkout" at bounding box center [295, 213] width 74 height 15
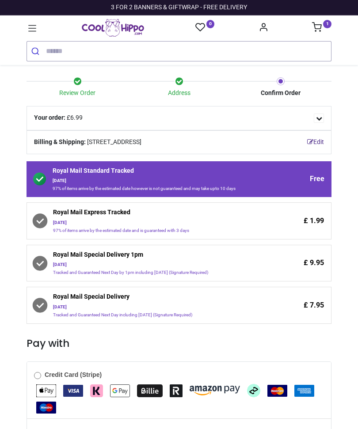
click at [126, 225] on span "[DATE] 97% of items arrive by the estimated date and is guaranteed with 3 days" at bounding box center [161, 227] width 217 height 14
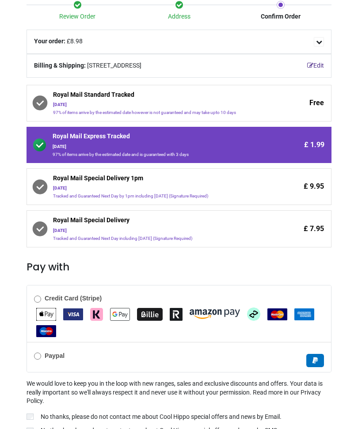
scroll to position [95, 0]
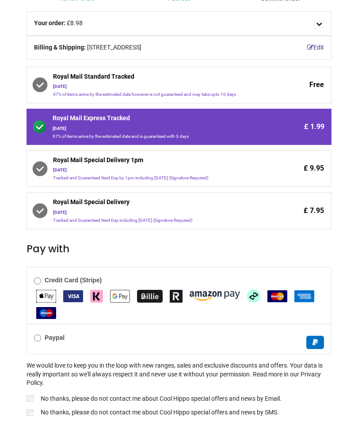
click at [46, 290] on img "Apple Pay" at bounding box center [46, 296] width 20 height 13
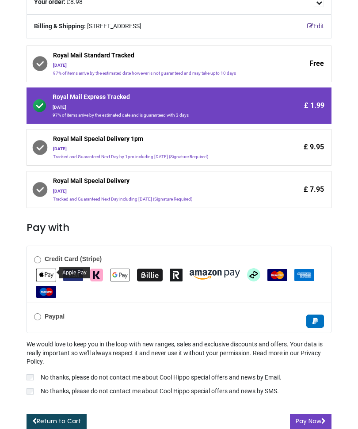
scroll to position [115, 0]
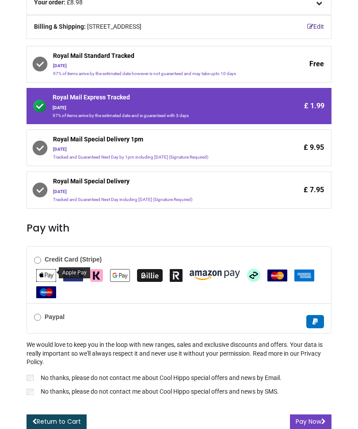
click at [312, 420] on button "Pay Now" at bounding box center [311, 422] width 42 height 15
